Goal: Navigation & Orientation: Find specific page/section

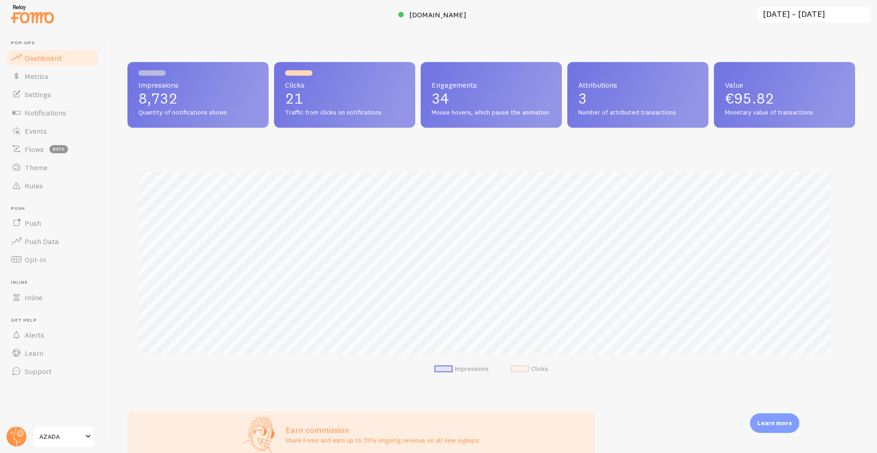
scroll to position [240, 721]
click at [38, 126] on link "Events" at bounding box center [52, 131] width 94 height 18
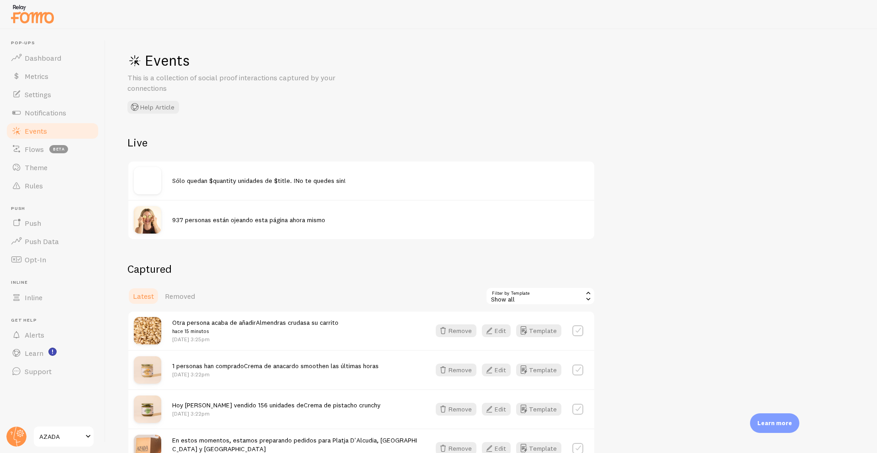
click at [263, 231] on div "937 personas están ojeando esta página ahora mismo" at bounding box center [361, 219] width 466 height 39
click at [48, 108] on span "Notifications" at bounding box center [46, 112] width 42 height 9
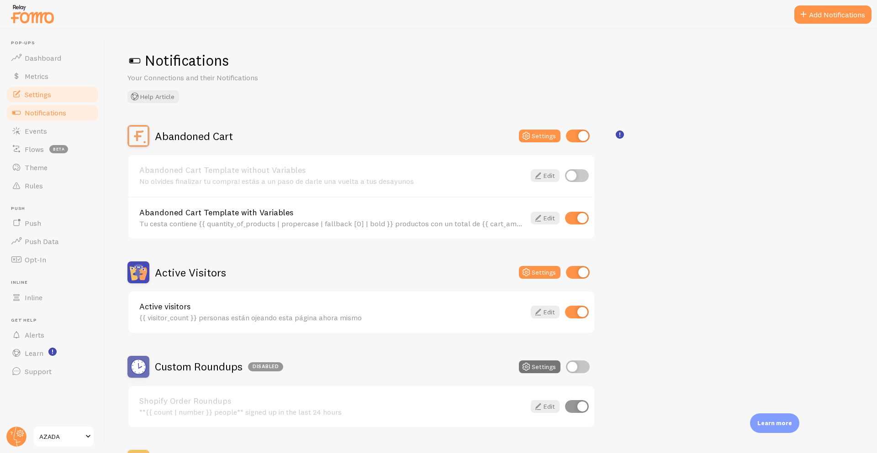
click at [52, 92] on link "Settings" at bounding box center [52, 94] width 94 height 18
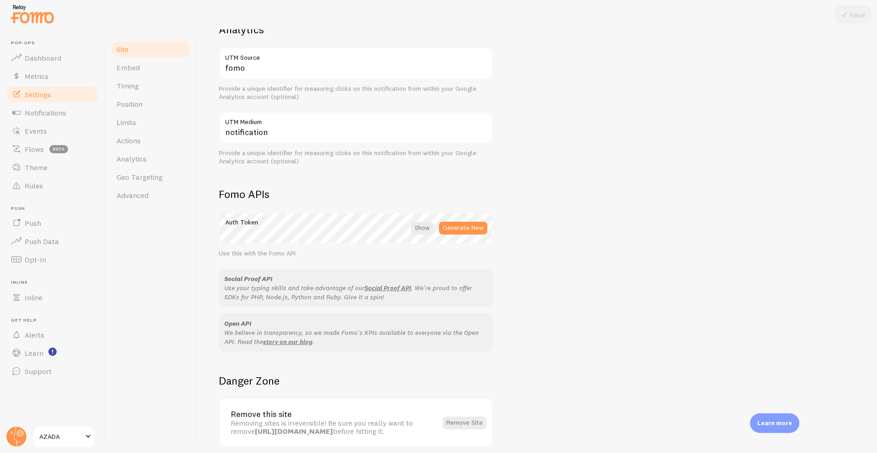
scroll to position [409, 0]
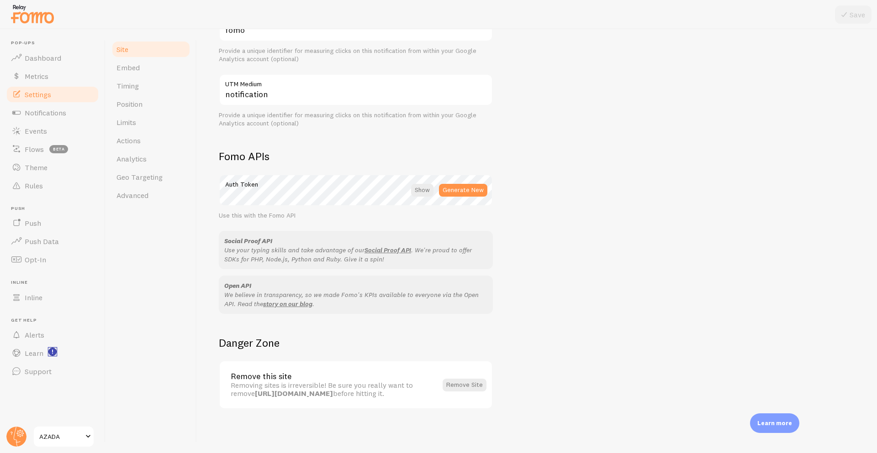
click at [54, 355] on rect "<p>Watch New Feature Tutorials!</p>" at bounding box center [53, 352] width 8 height 8
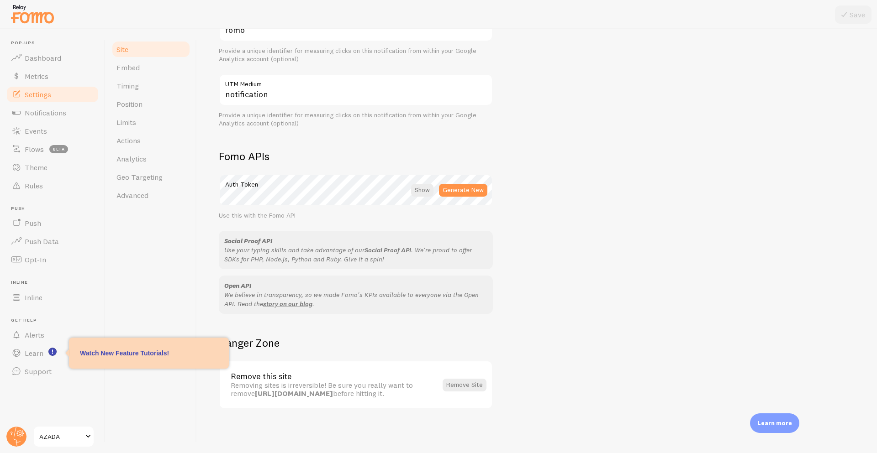
click at [154, 295] on div "Site Embed Timing Position Limits Actions Analytics Geo Targeting Advanced" at bounding box center [150, 241] width 91 height 424
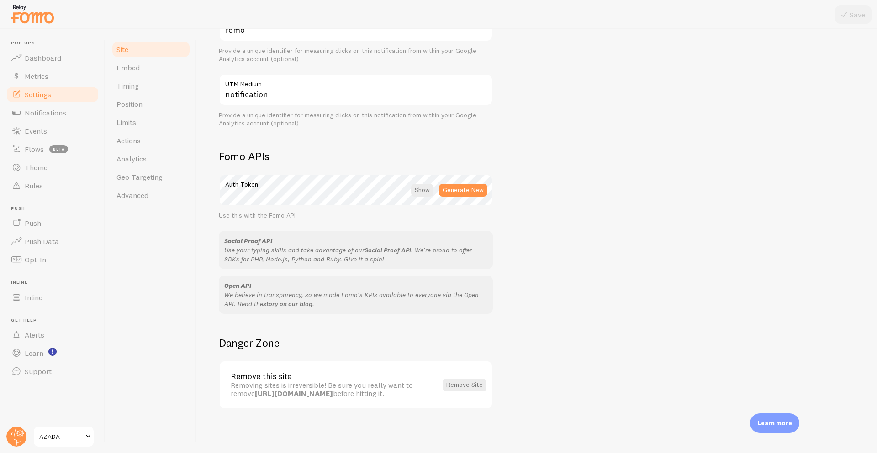
scroll to position [0, 0]
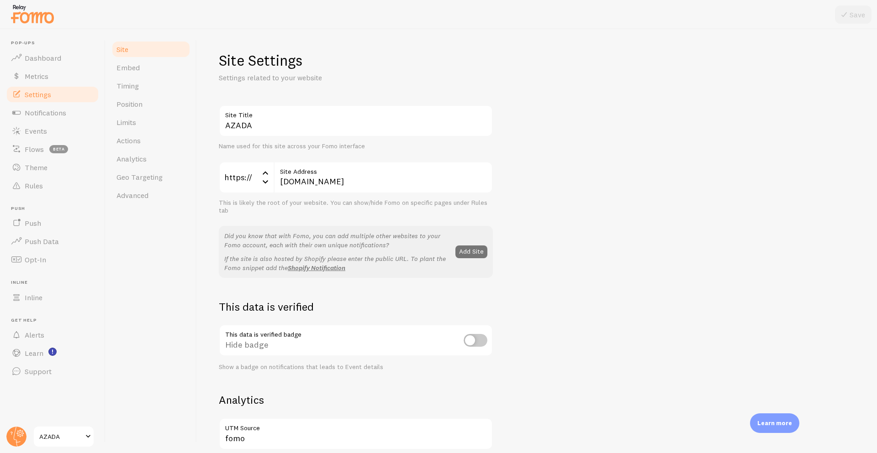
click at [640, 374] on div "AZADA Site Title Name used for this site across your Fomo interface https:// ht…" at bounding box center [537, 414] width 636 height 618
